Goal: Task Accomplishment & Management: Manage account settings

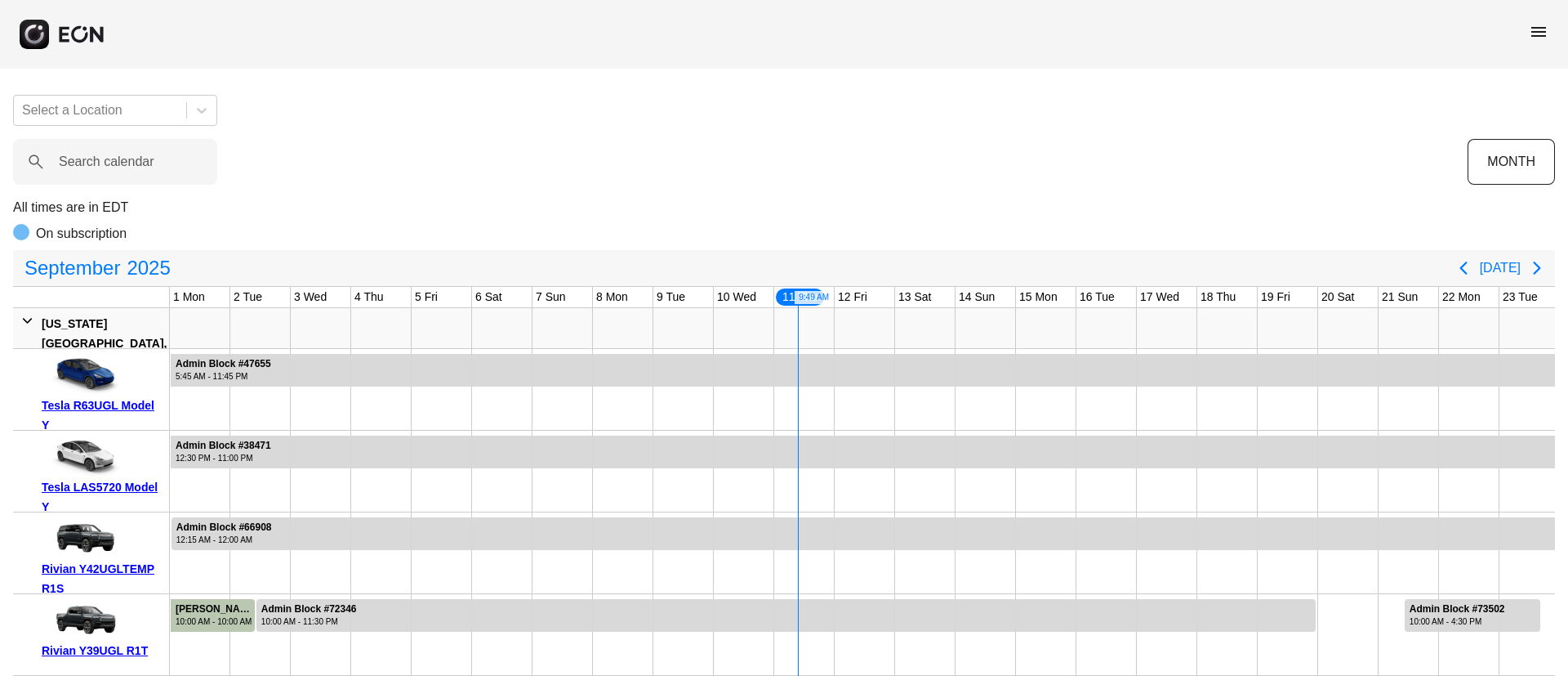
scroll to position [0, 271]
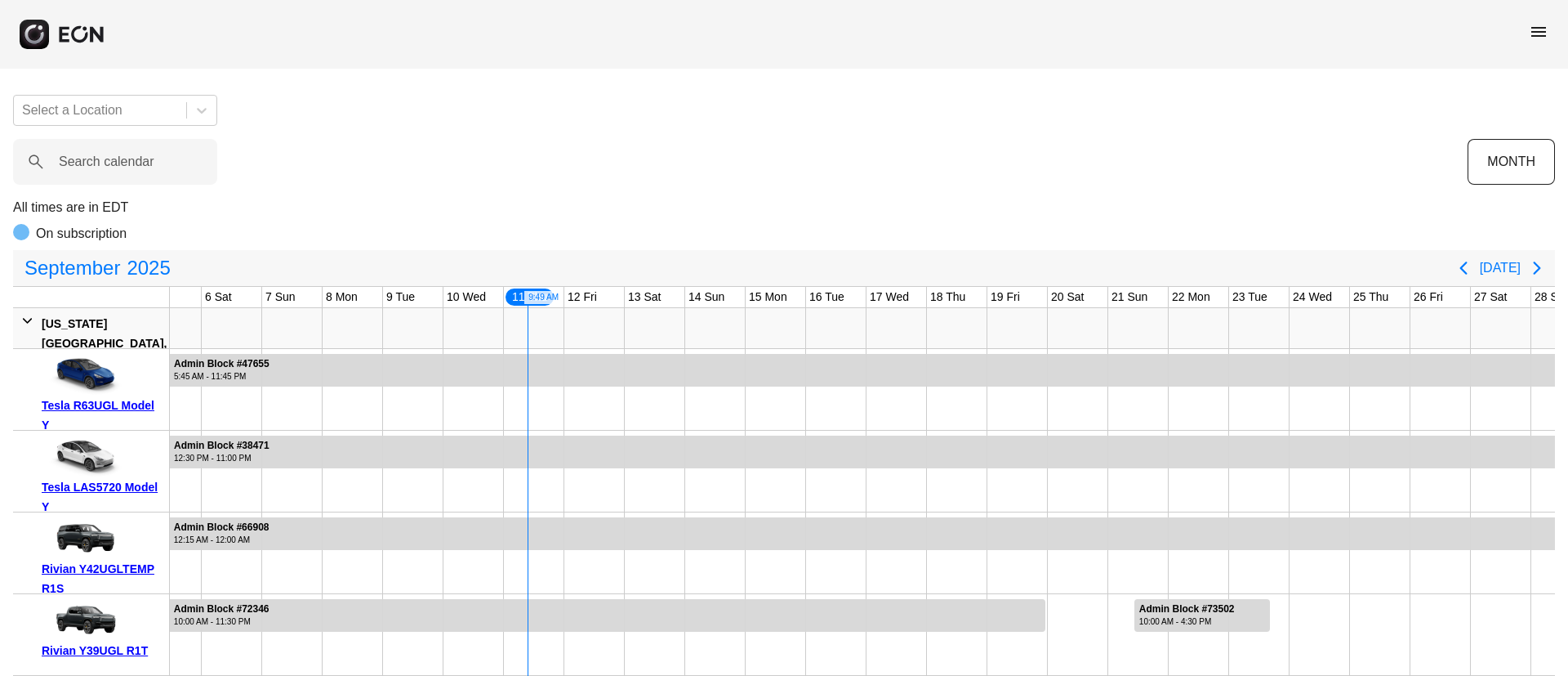
click at [1537, 30] on span "menu" at bounding box center [1539, 32] width 20 height 20
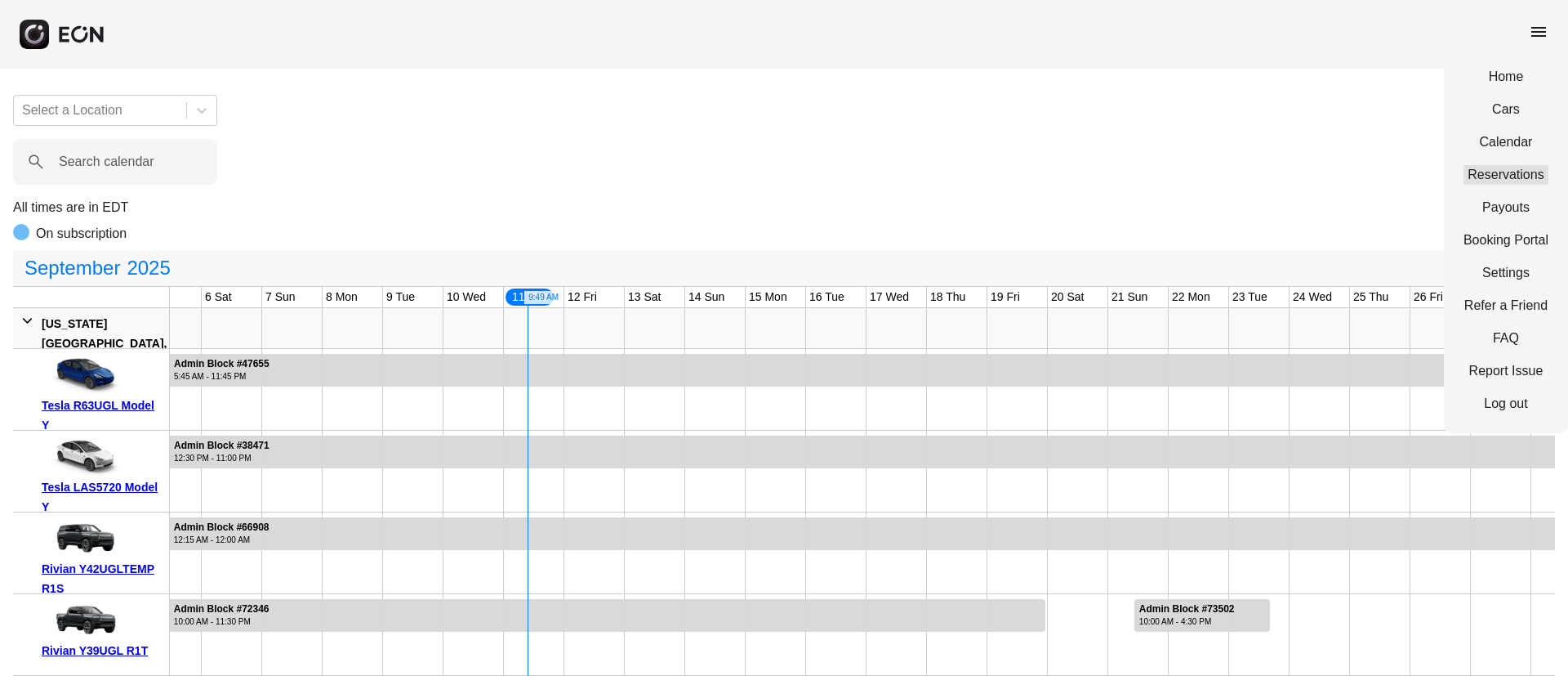
click at [1500, 176] on link "Reservations" at bounding box center [1506, 175] width 85 height 20
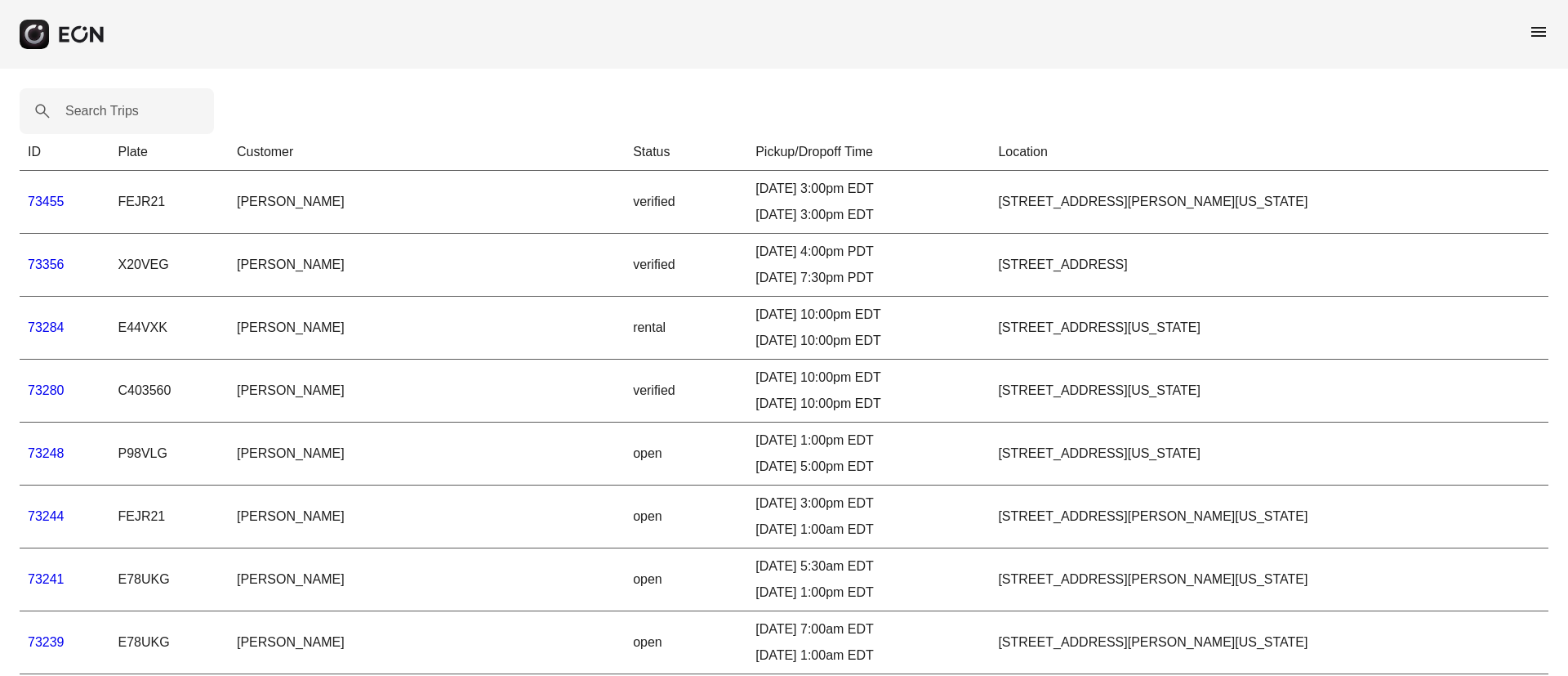
click at [89, 109] on label "Search Trips" at bounding box center [101, 111] width 73 height 20
click at [89, 109] on Trips "Search Trips" at bounding box center [116, 111] width 194 height 46
paste Trips "*****"
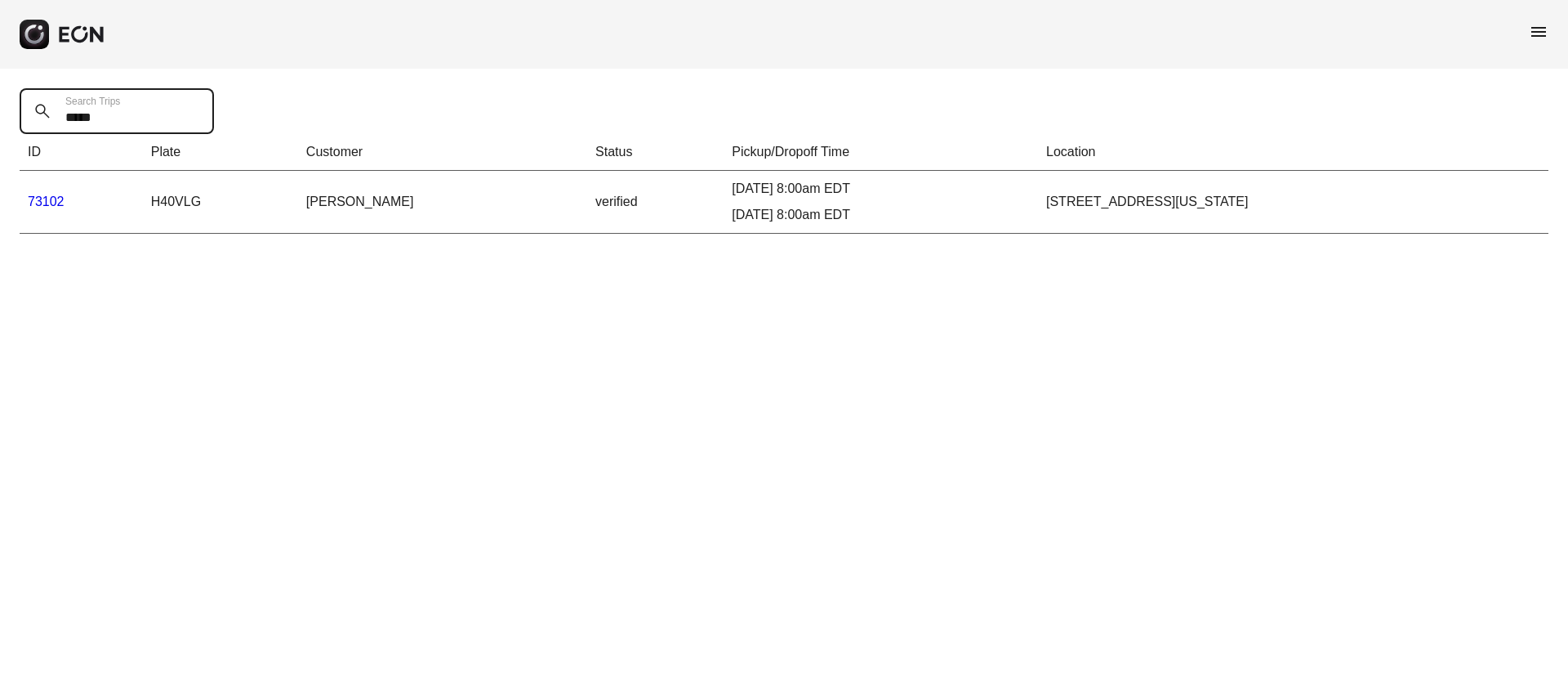
type Trips "*****"
click at [51, 199] on link "73102" at bounding box center [46, 200] width 37 height 14
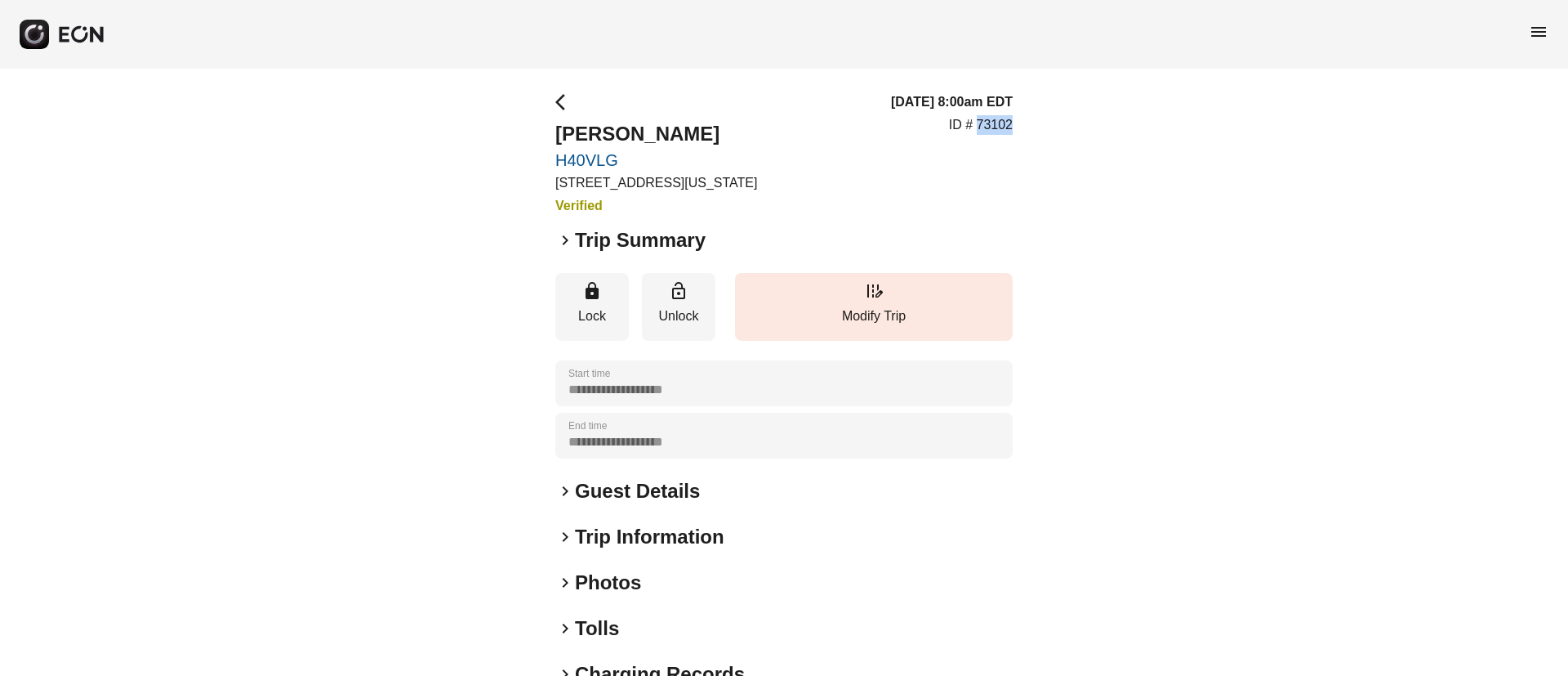
drag, startPoint x: 976, startPoint y: 120, endPoint x: 1070, endPoint y: 118, distance: 94.0
click at [1070, 118] on div "**********" at bounding box center [784, 441] width 1568 height 746
copy p "73102"
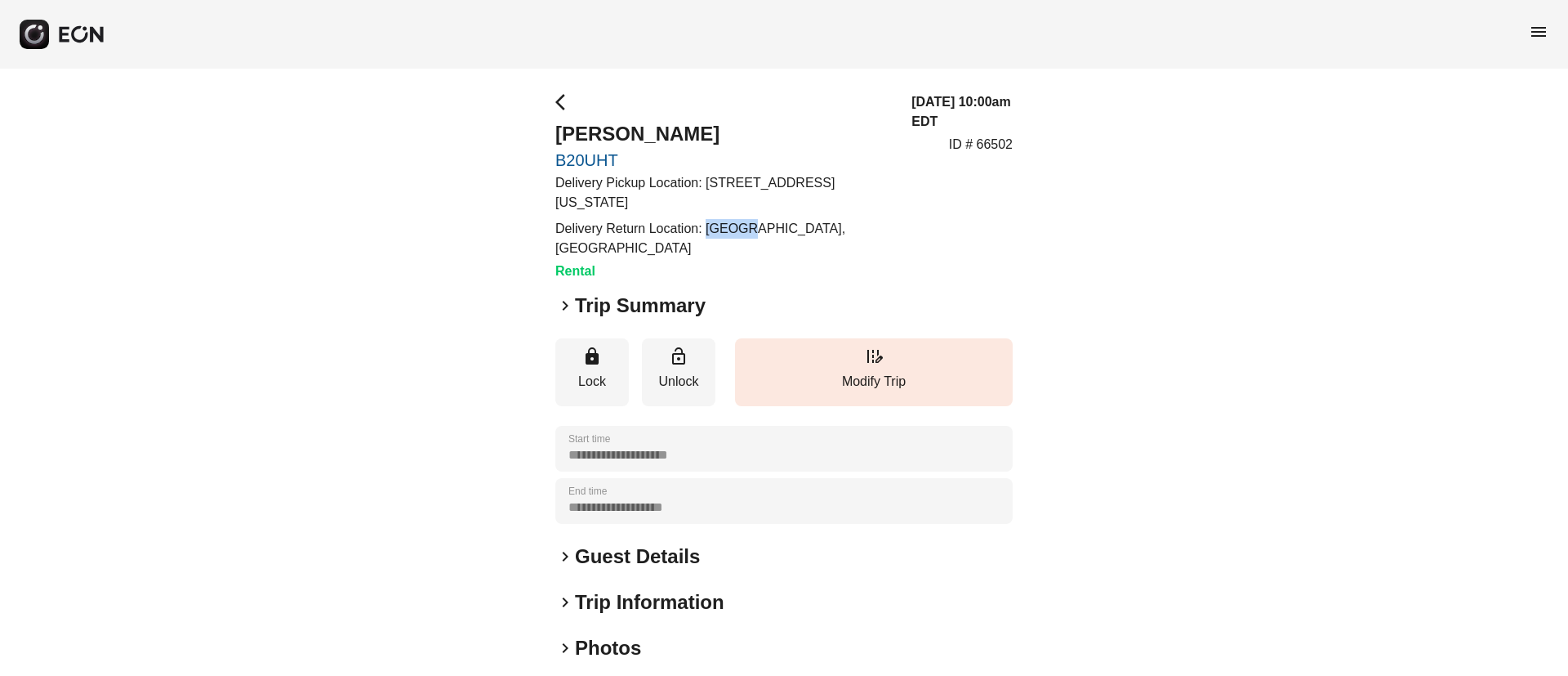
drag, startPoint x: 709, startPoint y: 230, endPoint x: 753, endPoint y: 229, distance: 44.0
click at [753, 229] on p "Delivery Return Location: Queens, NY 11430, USA" at bounding box center [724, 238] width 337 height 39
copy p "Queens"
drag, startPoint x: 778, startPoint y: 225, endPoint x: 819, endPoint y: 228, distance: 41.1
click at [819, 228] on p "Delivery Return Location: Queens, NY 11430, USA" at bounding box center [724, 238] width 337 height 39
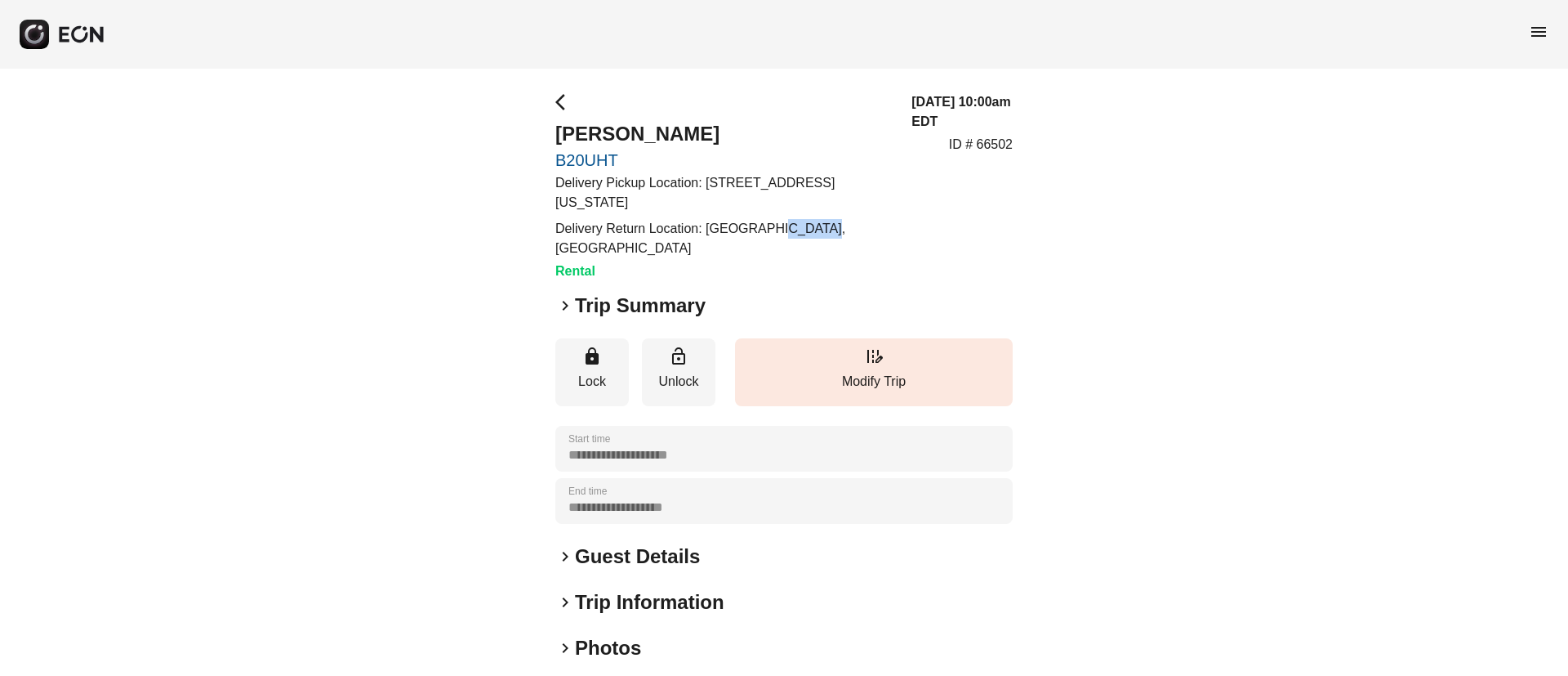
copy p "11430,"
click at [801, 237] on p "Delivery Return Location: Queens, NY 11430, USA" at bounding box center [724, 238] width 337 height 39
drag, startPoint x: 780, startPoint y: 227, endPoint x: 815, endPoint y: 229, distance: 35.1
click at [815, 229] on p "Delivery Return Location: Queens, NY 11430, USA" at bounding box center [724, 238] width 337 height 39
copy p "11430"
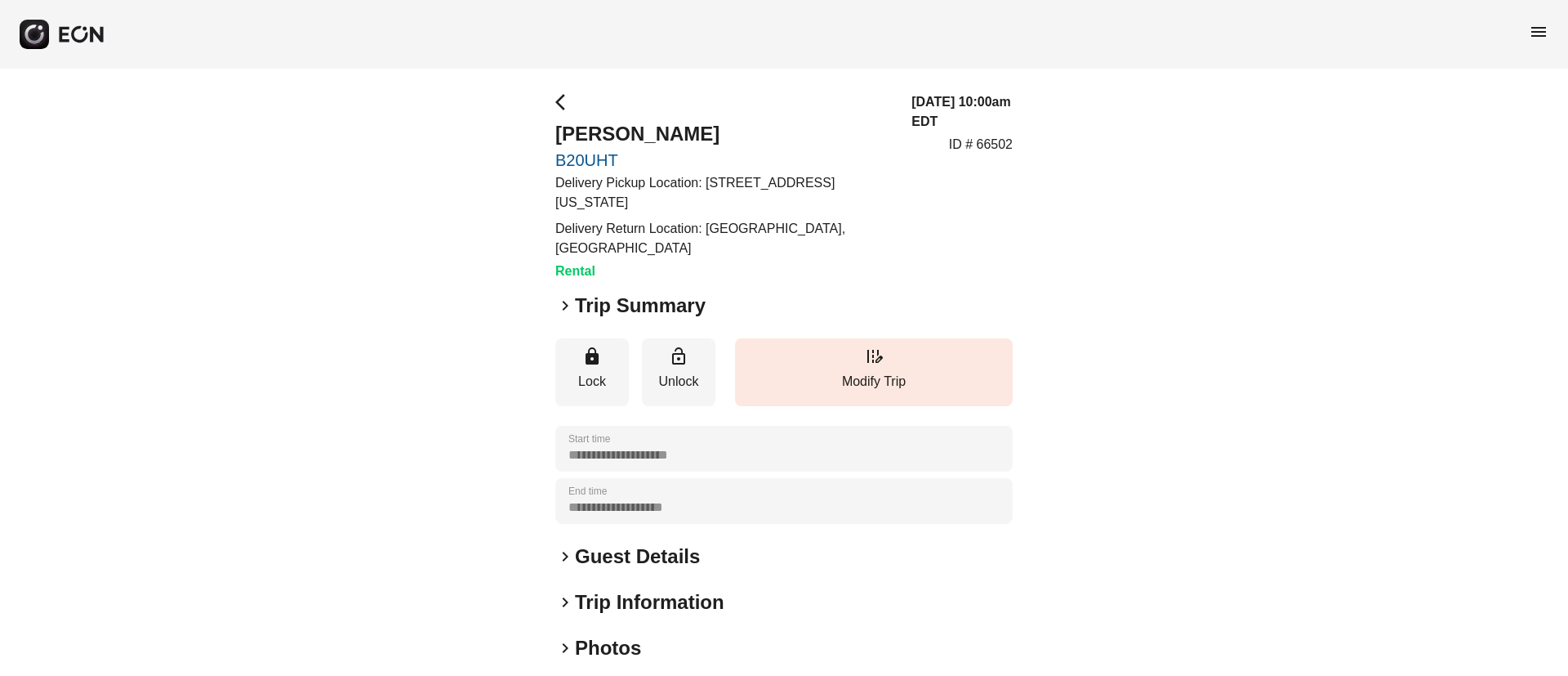
click at [894, 292] on div "keyboard_arrow_right Trip Summary" at bounding box center [784, 305] width 457 height 26
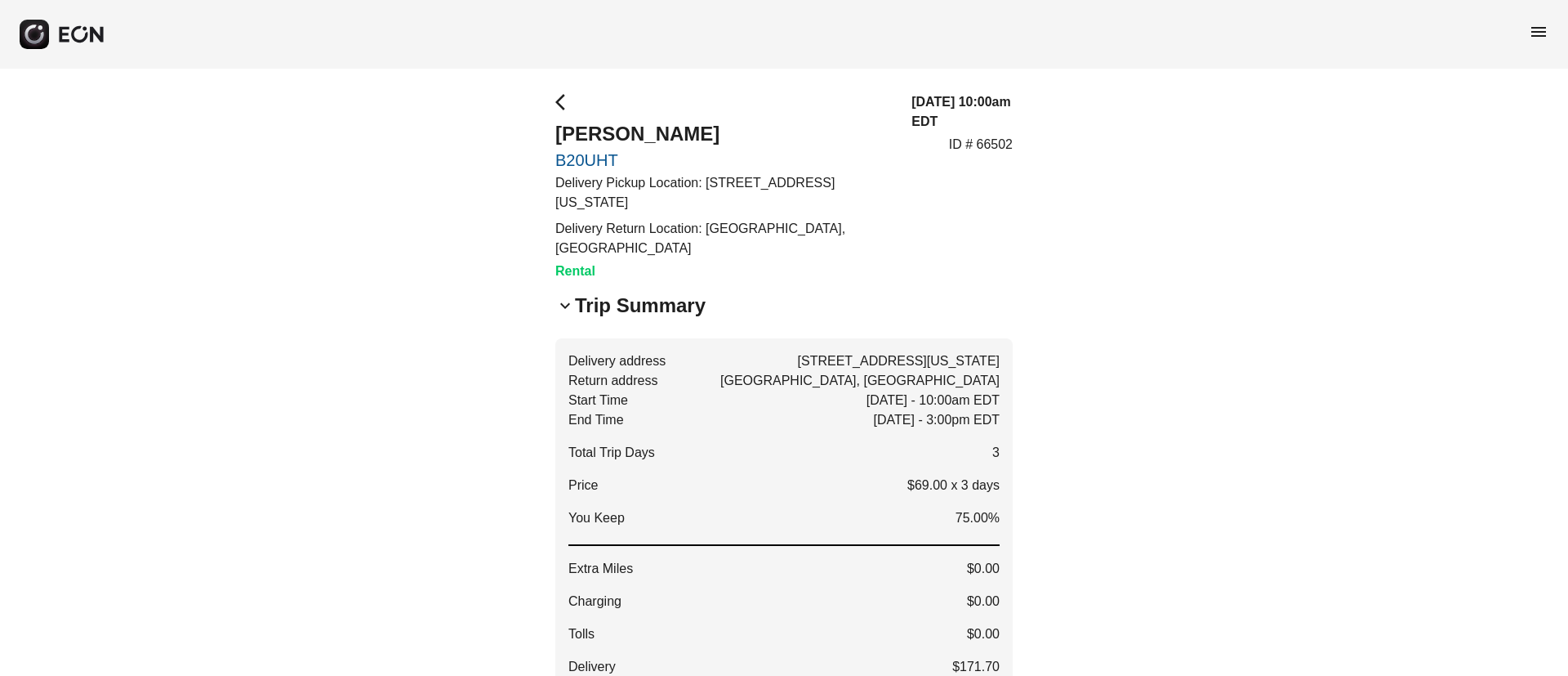
click at [563, 296] on span "keyboard_arrow_down" at bounding box center [566, 306] width 20 height 20
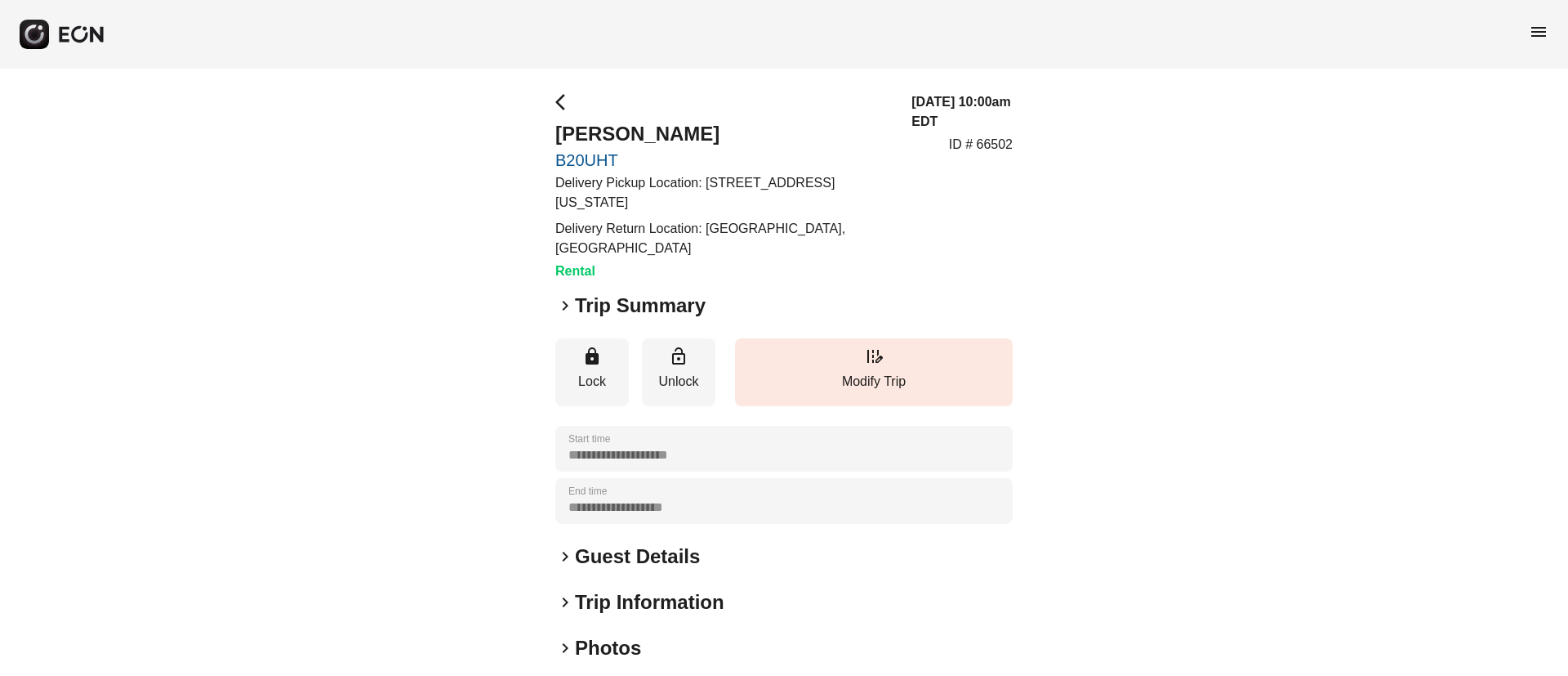
click at [672, 520] on div "**********" at bounding box center [784, 474] width 457 height 764
click at [677, 545] on h2 "Guest Details" at bounding box center [637, 556] width 125 height 26
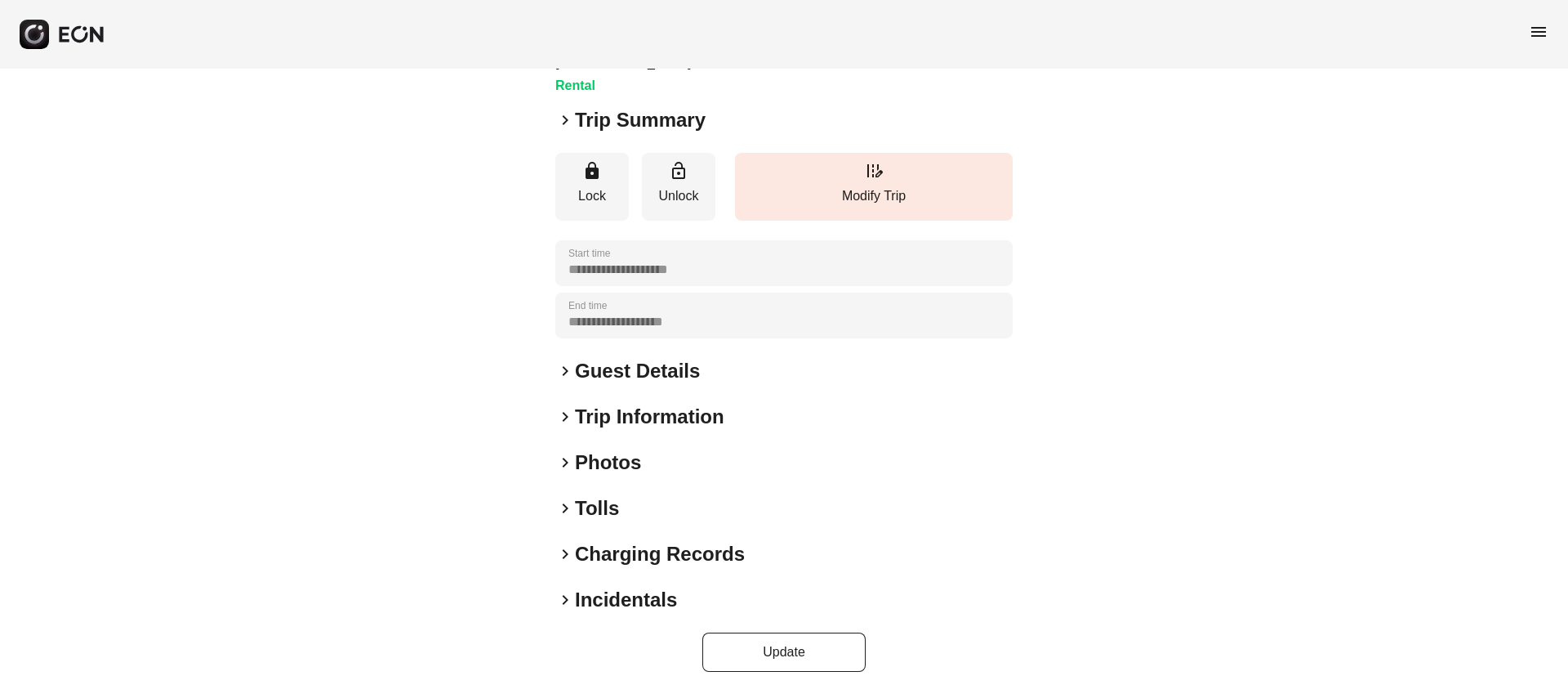
click at [658, 449] on div "keyboard_arrow_right Photos" at bounding box center [784, 462] width 457 height 26
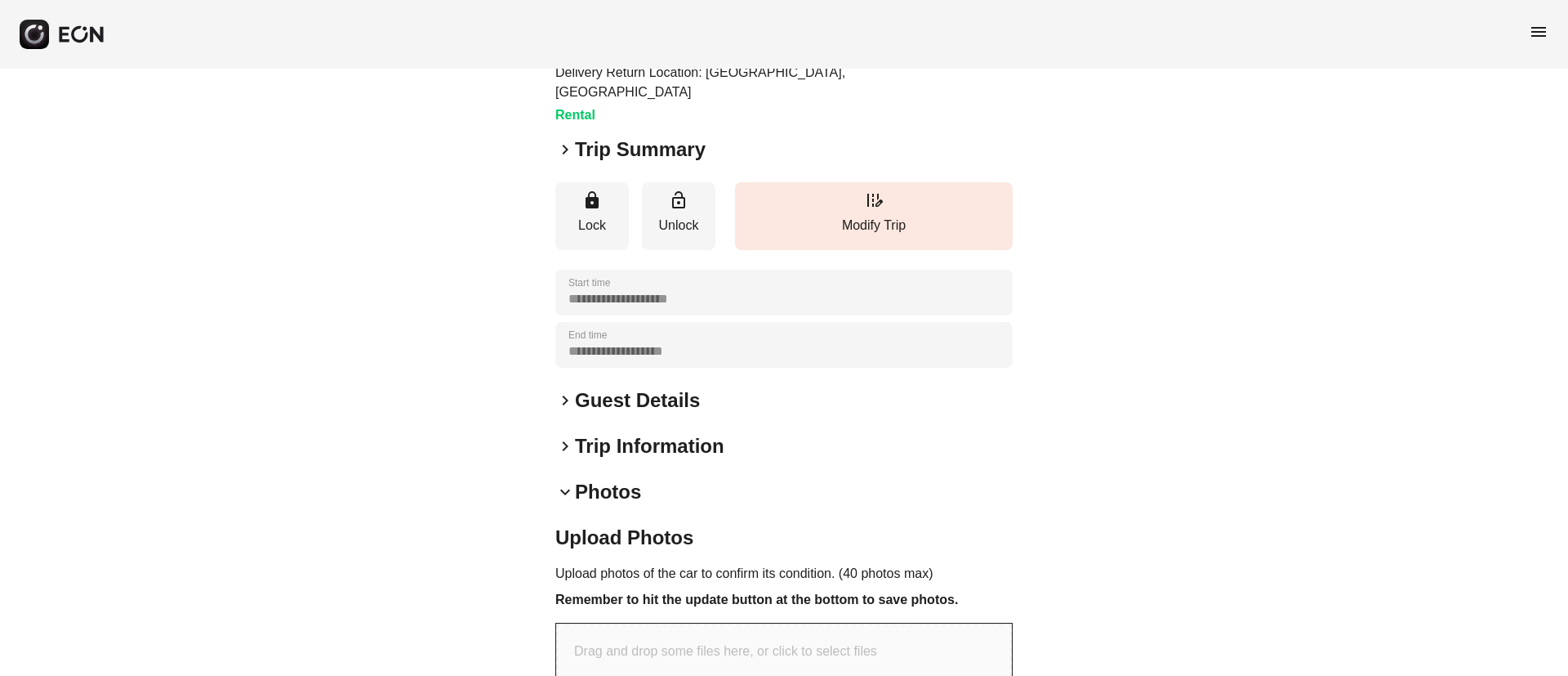
scroll to position [257, 0]
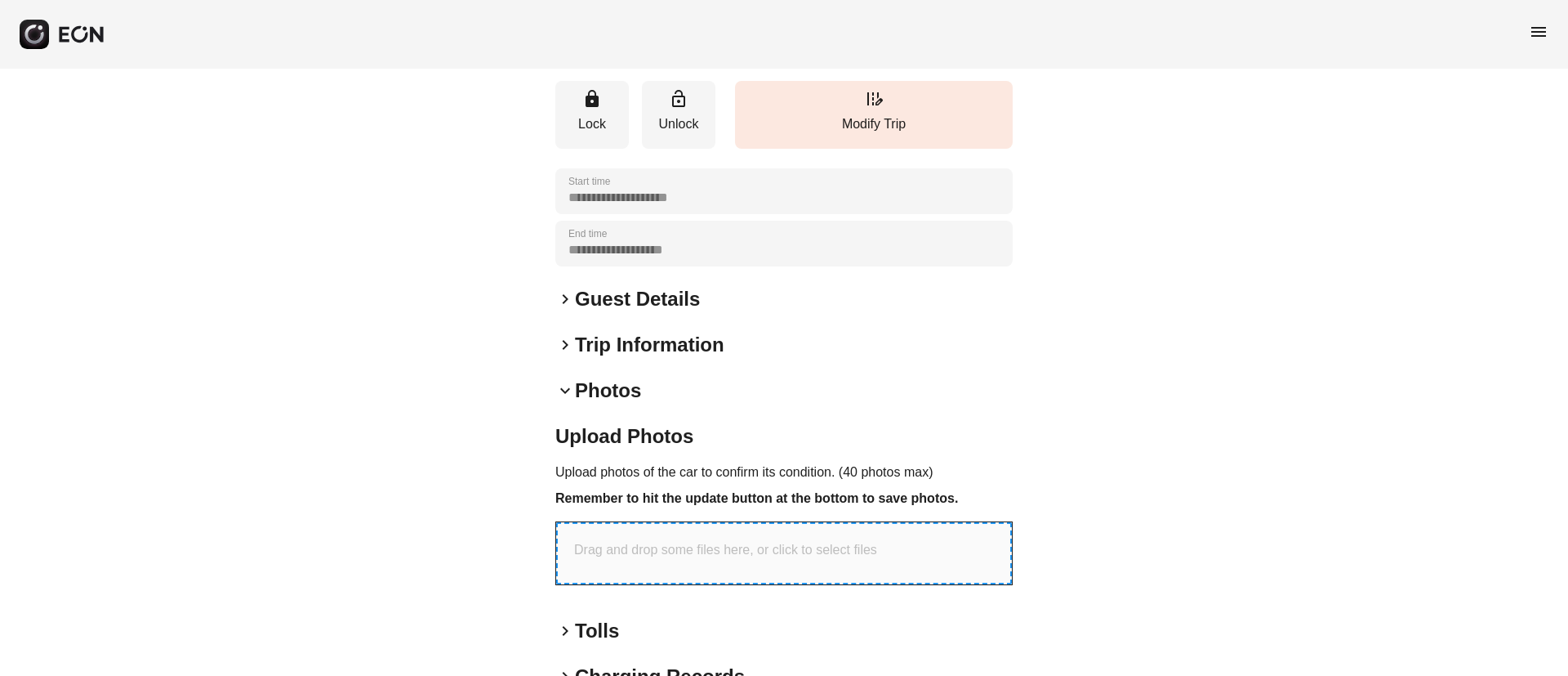
click at [681, 540] on p "Drag and drop some files here, or click to select files" at bounding box center [725, 550] width 303 height 20
type input "**********"
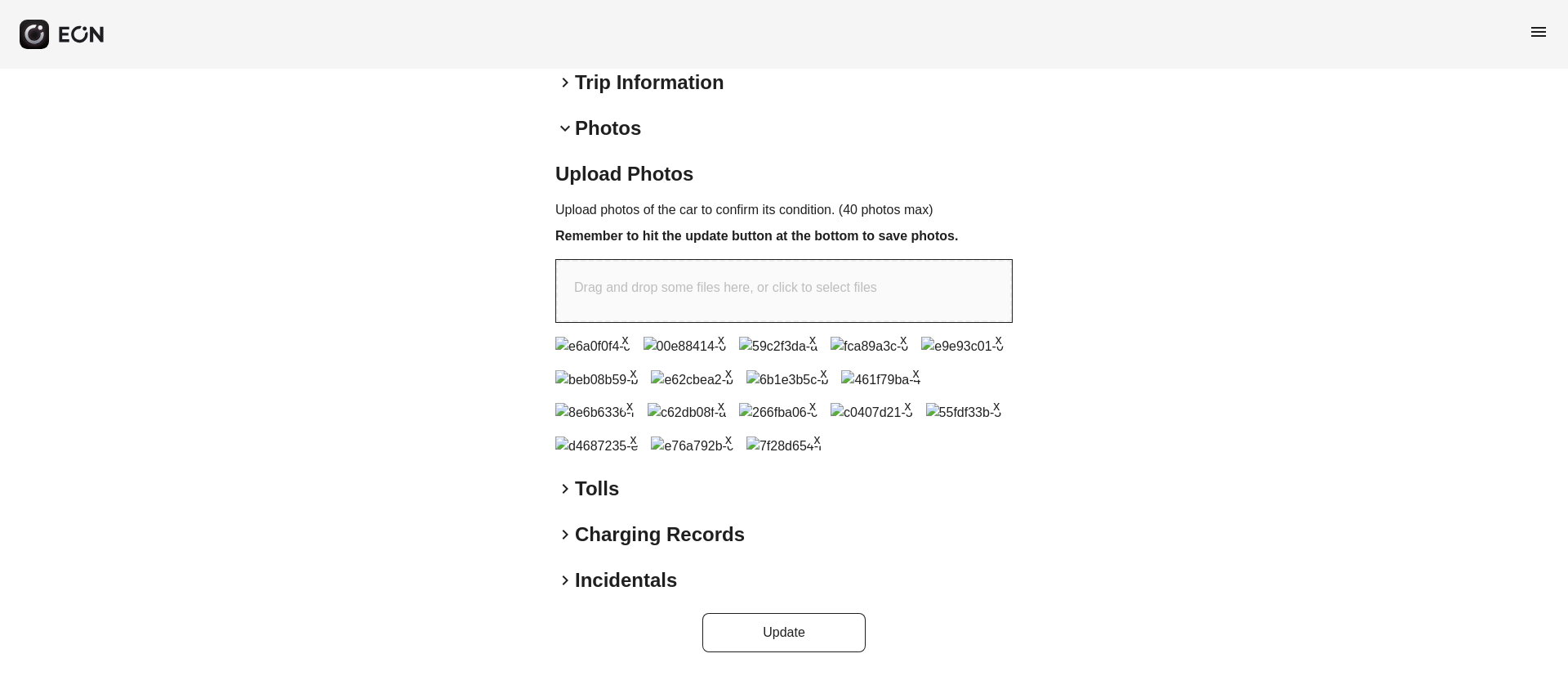
scroll to position [977, 0]
click at [783, 633] on button "Update" at bounding box center [784, 632] width 163 height 39
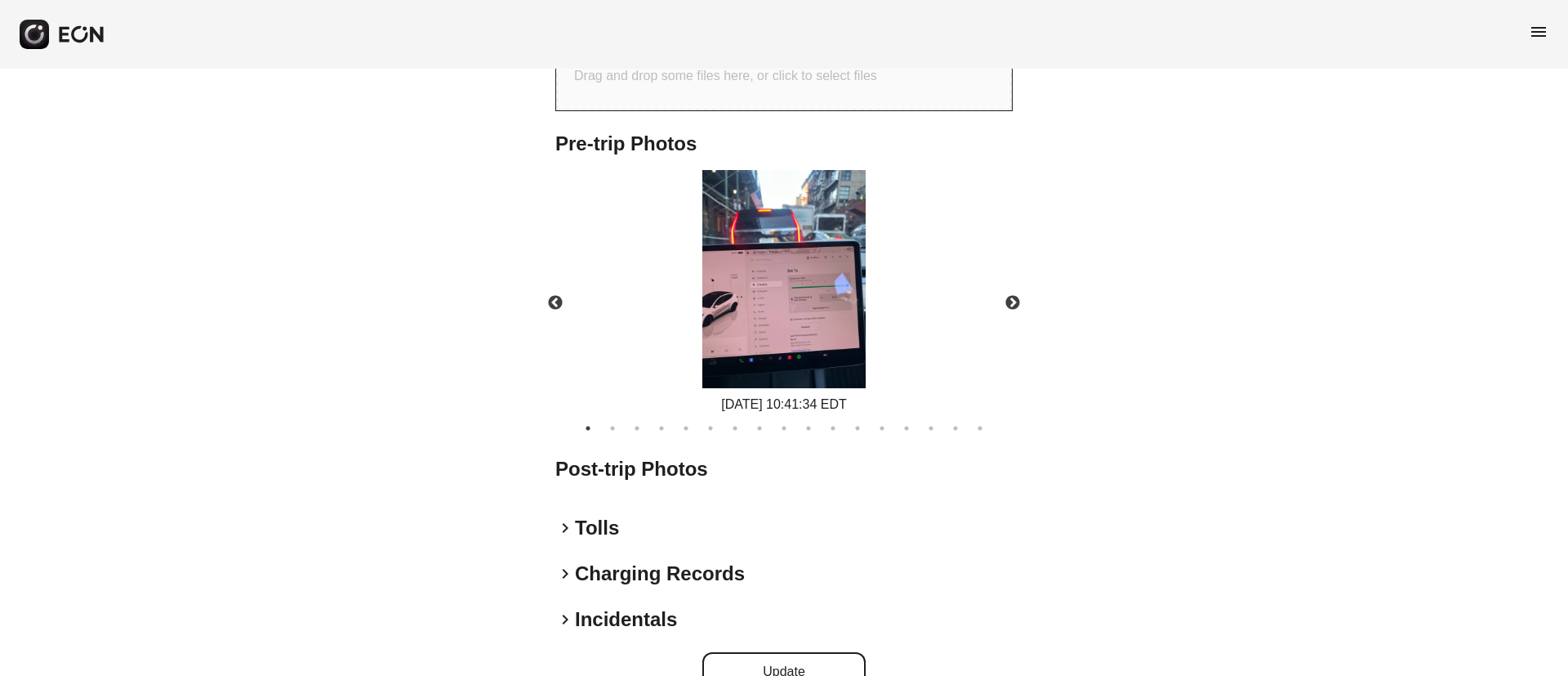
scroll to position [736, 0]
